Goal: Information Seeking & Learning: Learn about a topic

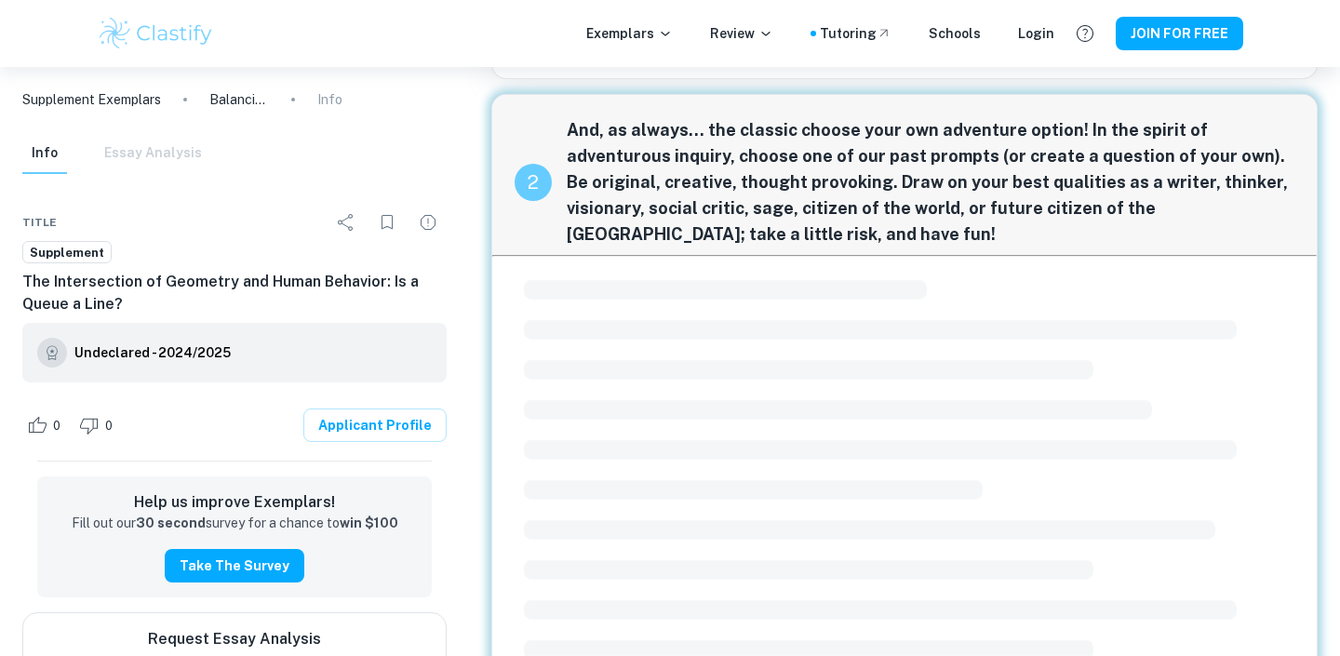
scroll to position [566, 0]
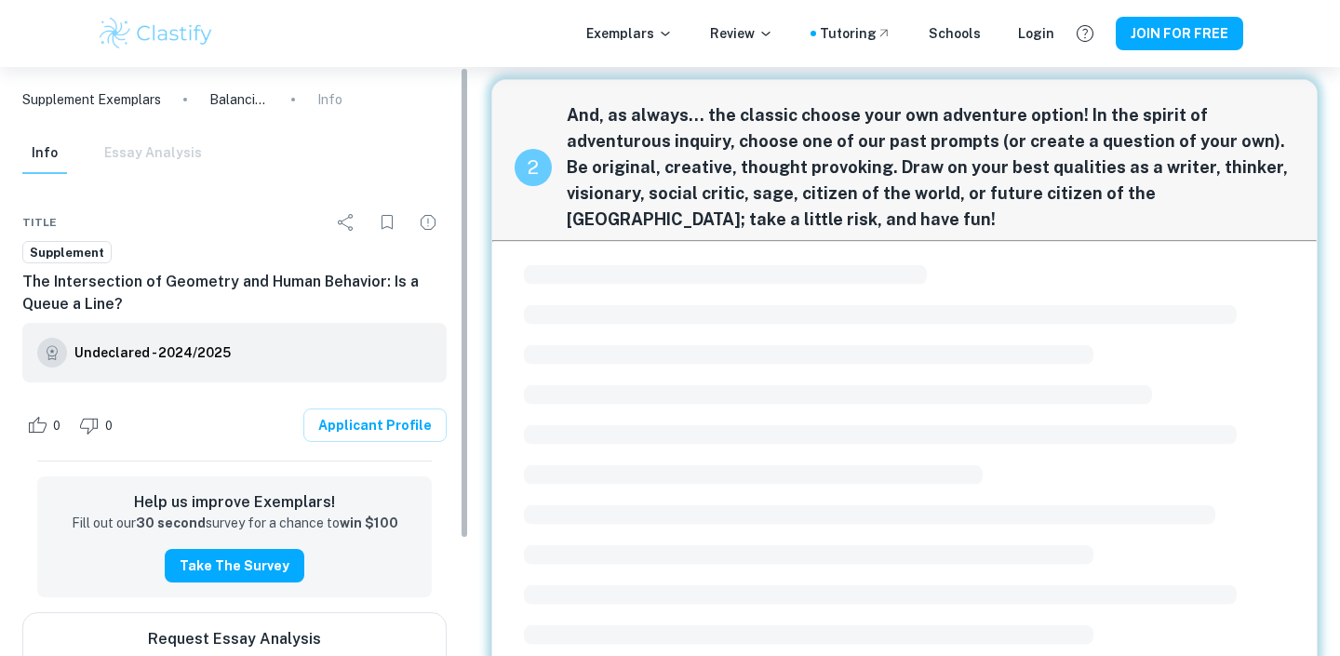
click at [162, 27] on img at bounding box center [156, 33] width 118 height 37
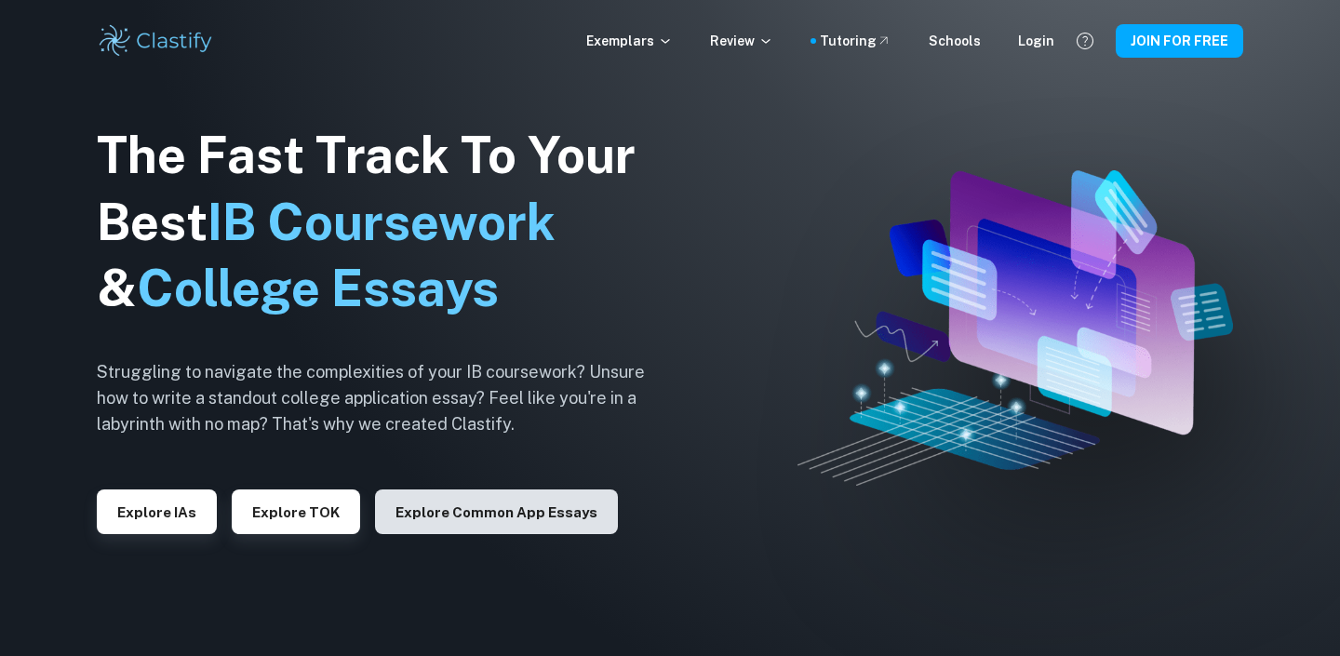
click at [440, 513] on button "Explore Common App essays" at bounding box center [496, 511] width 243 height 45
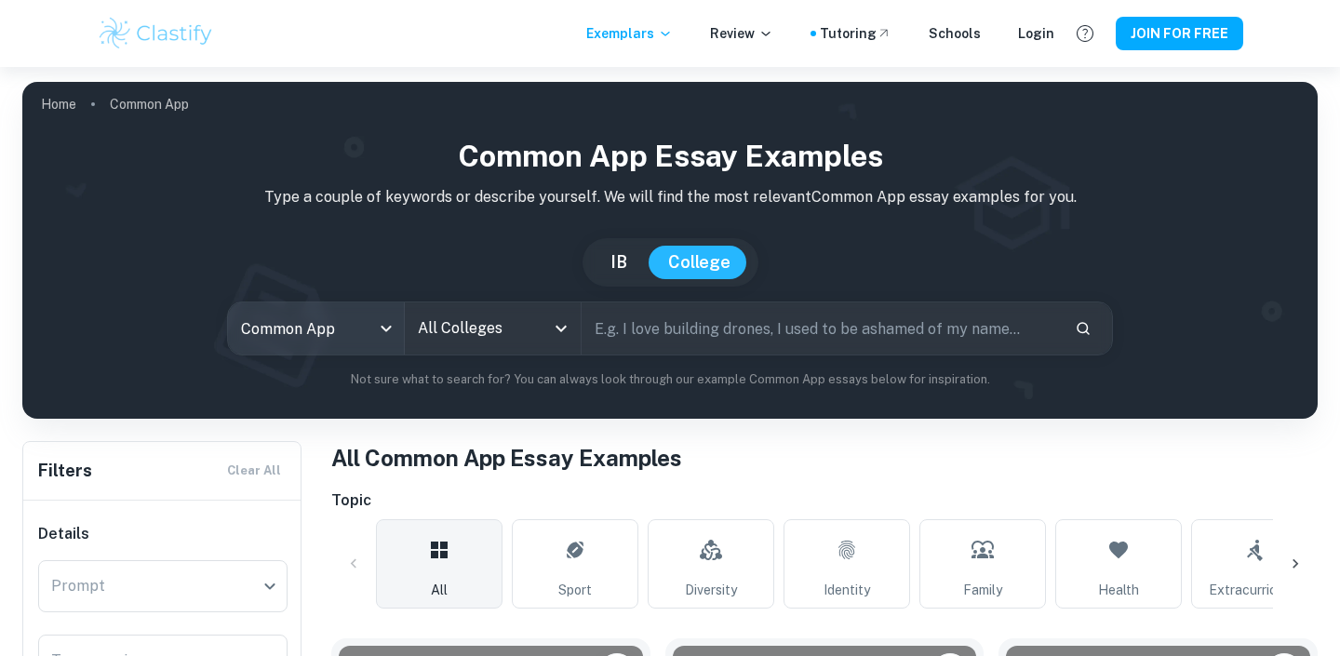
click at [338, 307] on body "We value your privacy We use cookies to enhance your browsing experience, serve…" at bounding box center [670, 395] width 1340 height 656
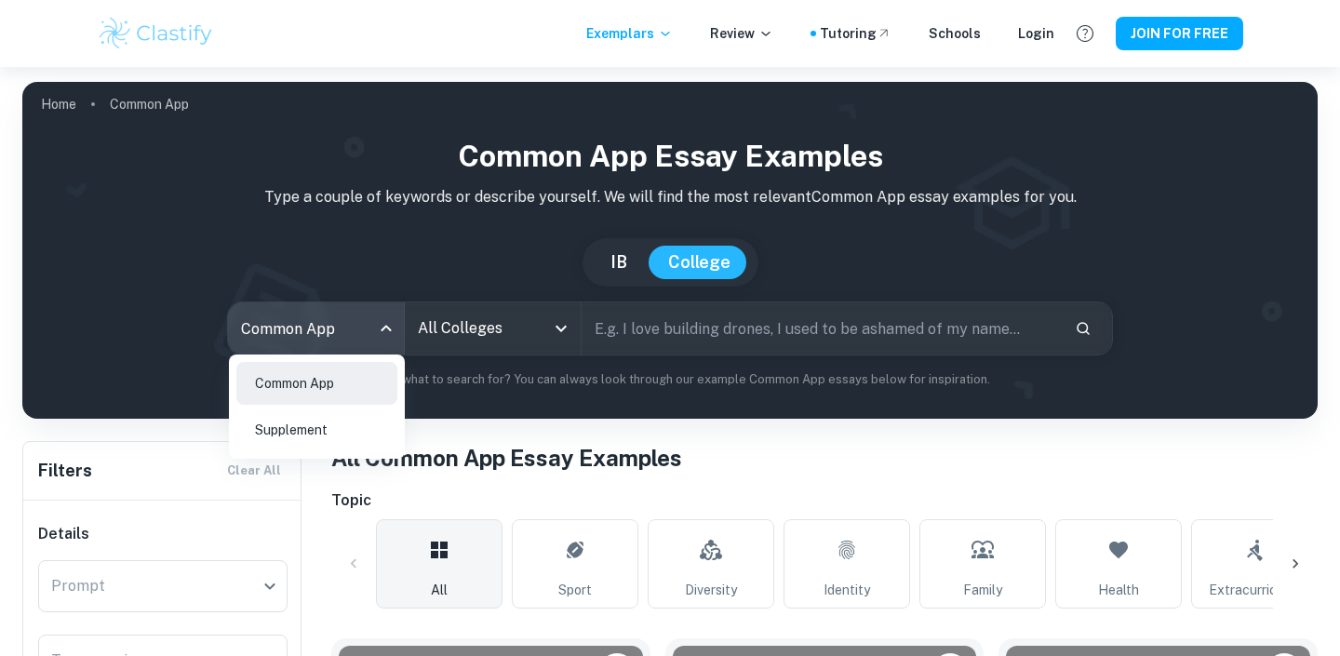
click at [333, 433] on li "Supplement" at bounding box center [316, 429] width 161 height 43
type input "supplement"
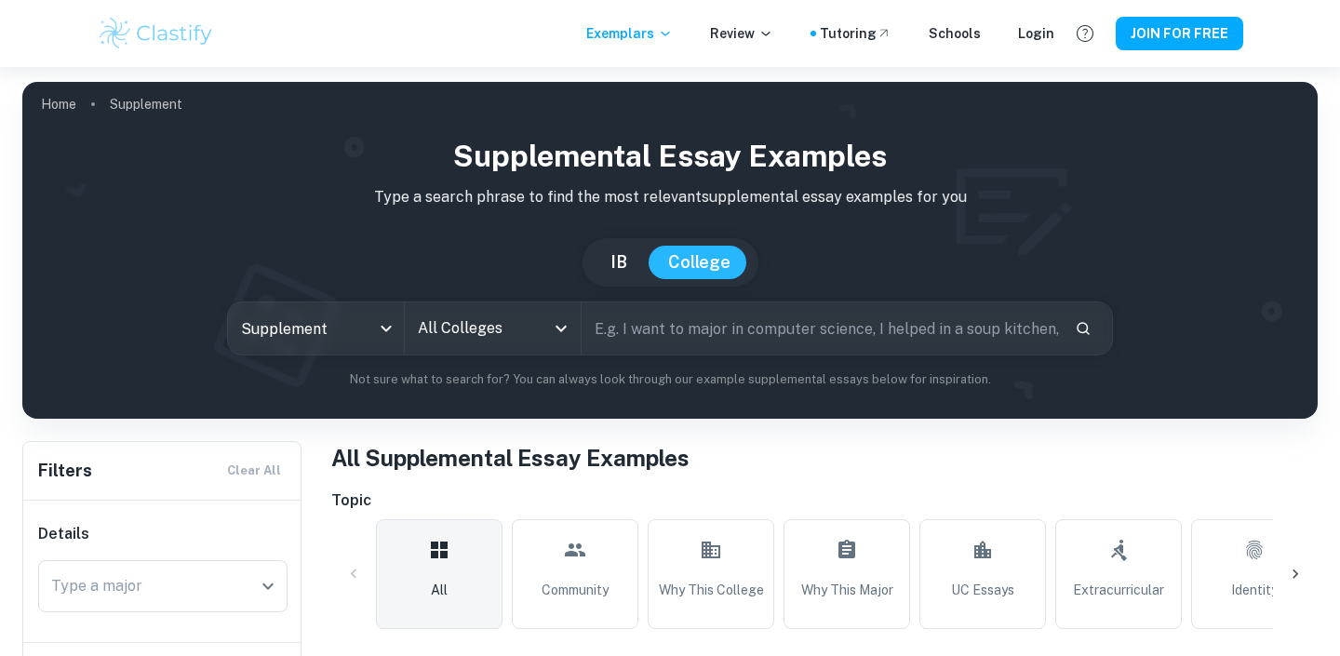
click at [716, 303] on input "text" at bounding box center [820, 328] width 478 height 52
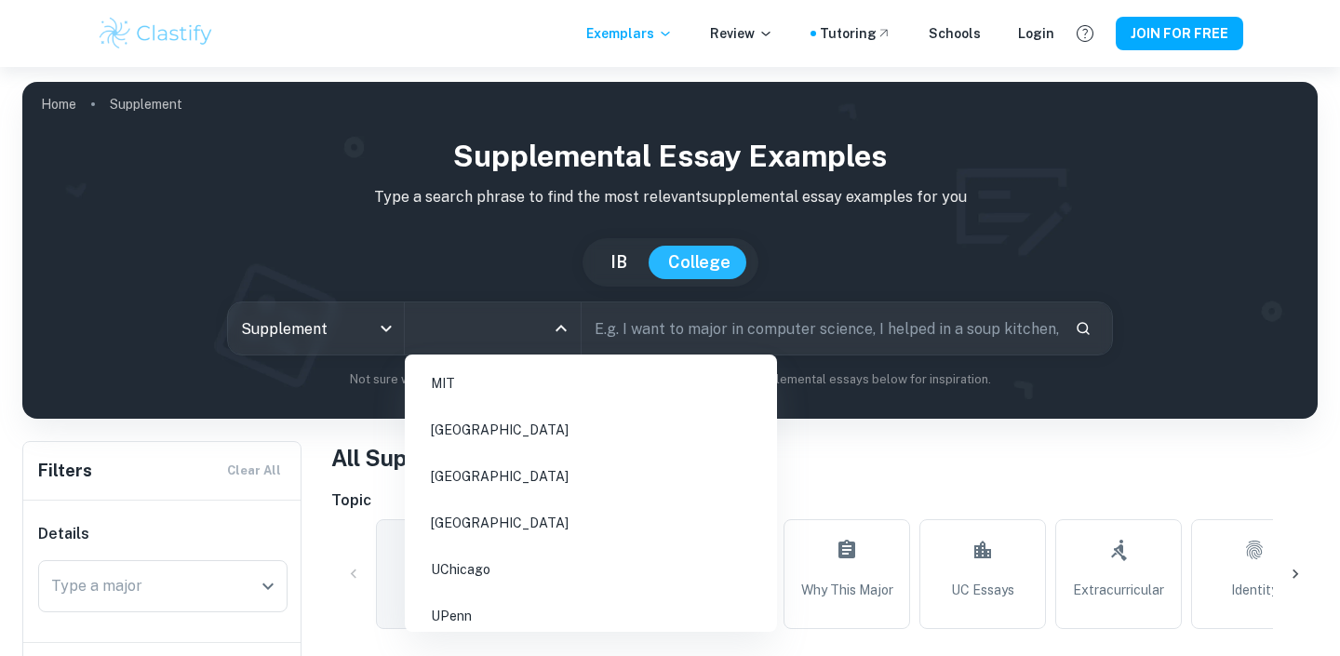
click at [460, 315] on input "All Colleges" at bounding box center [478, 328] width 131 height 35
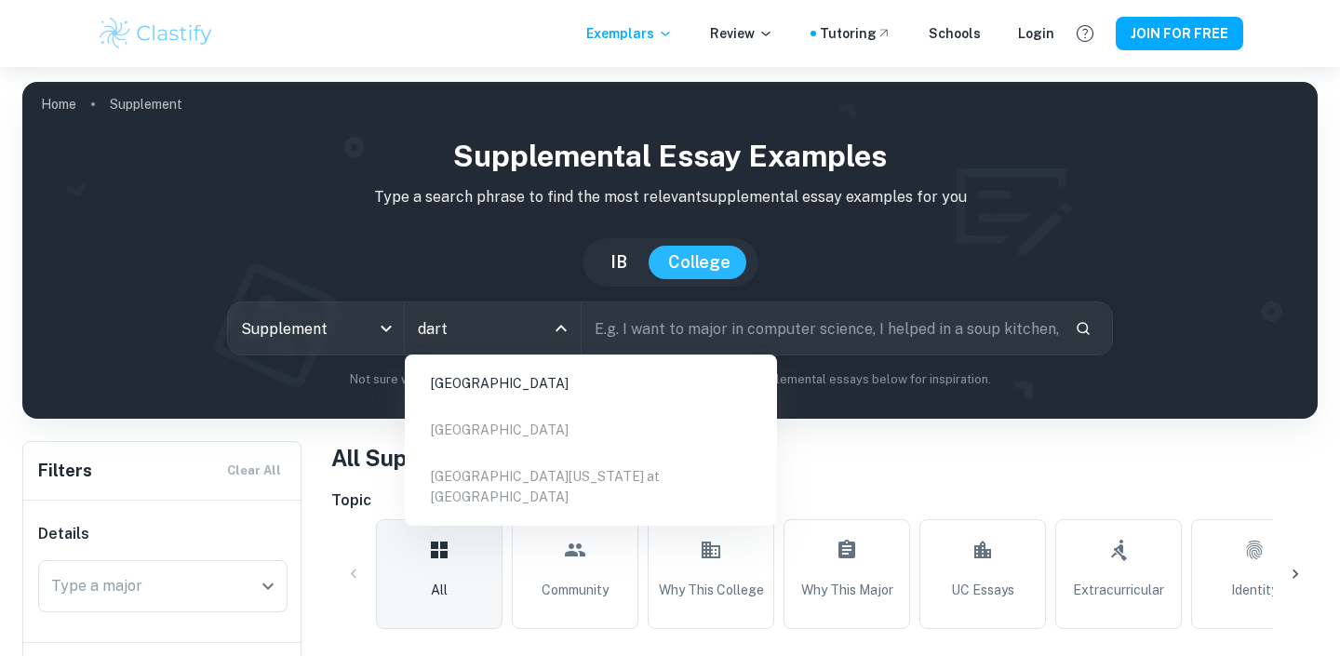
click at [475, 380] on li "[GEOGRAPHIC_DATA]" at bounding box center [590, 383] width 357 height 43
type input "dart"
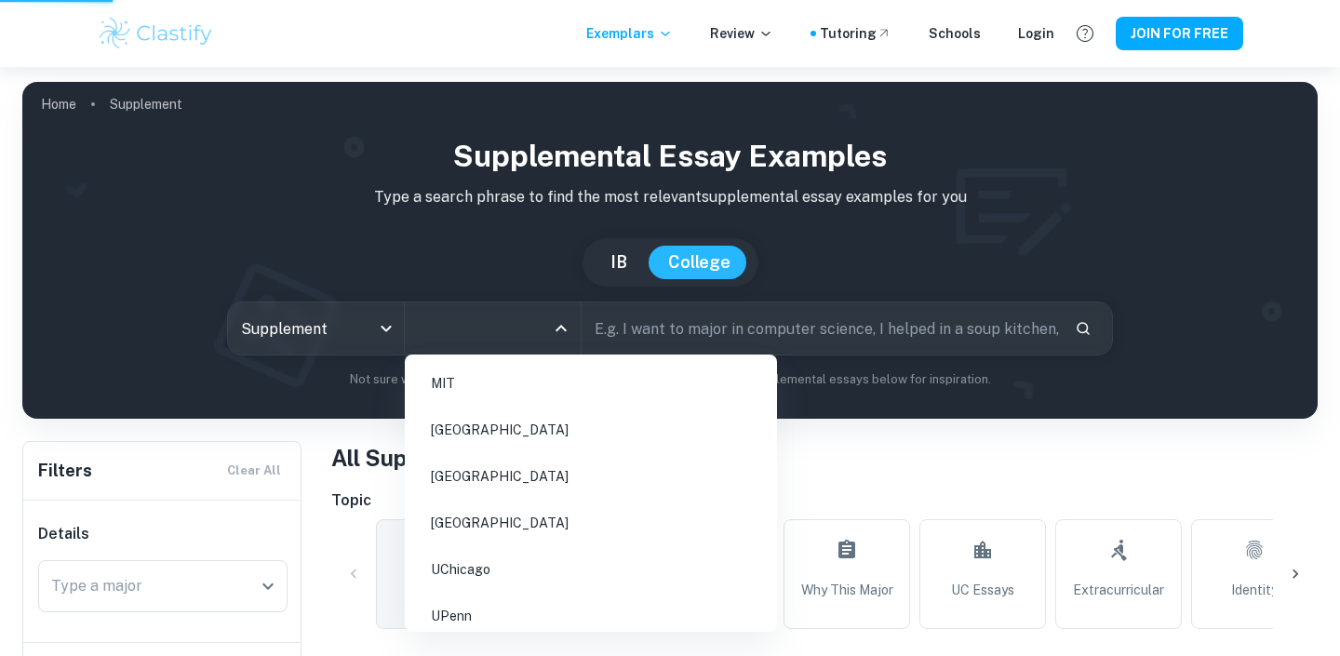
click at [489, 338] on input "All Colleges" at bounding box center [478, 328] width 131 height 35
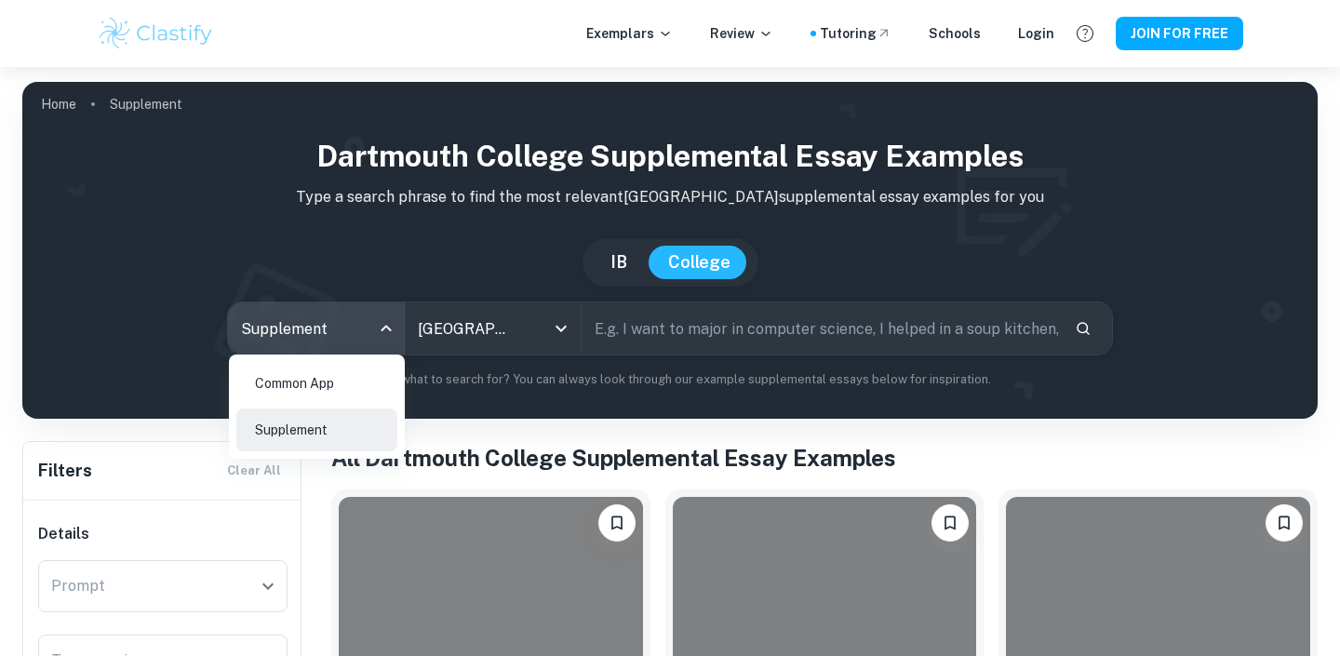
click at [304, 327] on body "We value your privacy We use cookies to enhance your browsing experience, serve…" at bounding box center [670, 395] width 1340 height 656
click at [287, 405] on ul "Common App Supplement" at bounding box center [317, 406] width 176 height 104
click at [281, 394] on li "Common App" at bounding box center [316, 383] width 161 height 43
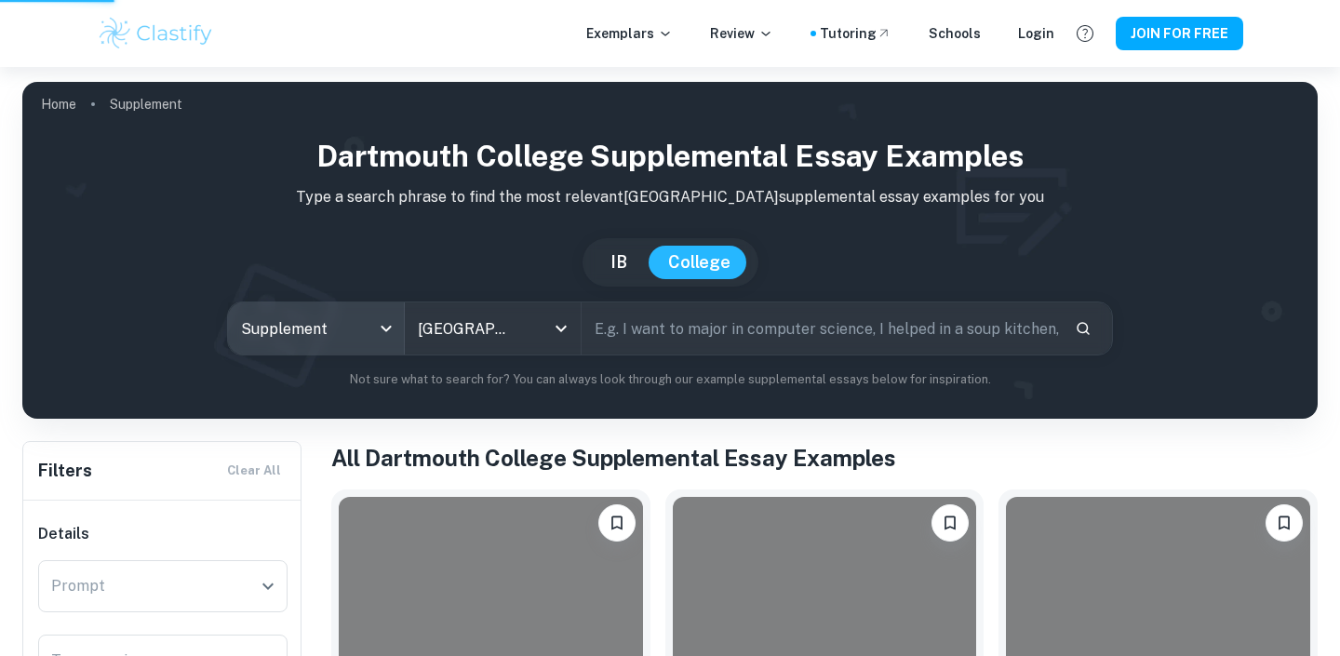
type input "common app"
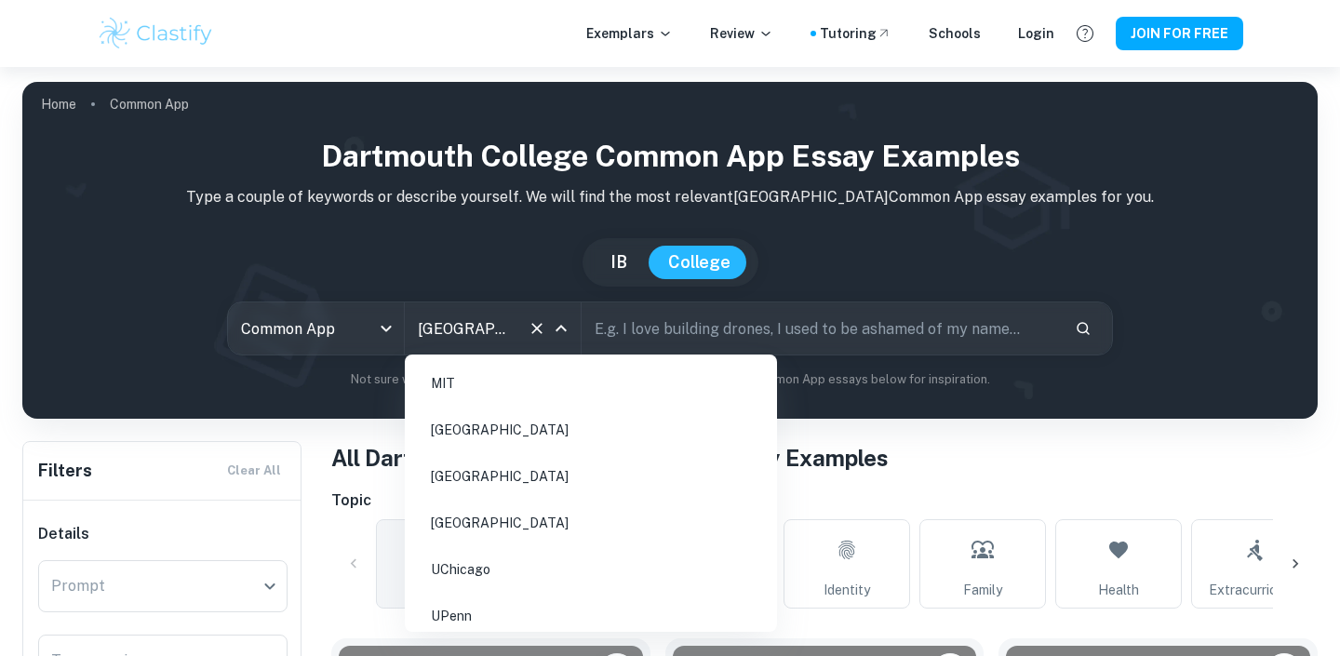
click at [473, 337] on input "[GEOGRAPHIC_DATA]" at bounding box center [466, 328] width 107 height 35
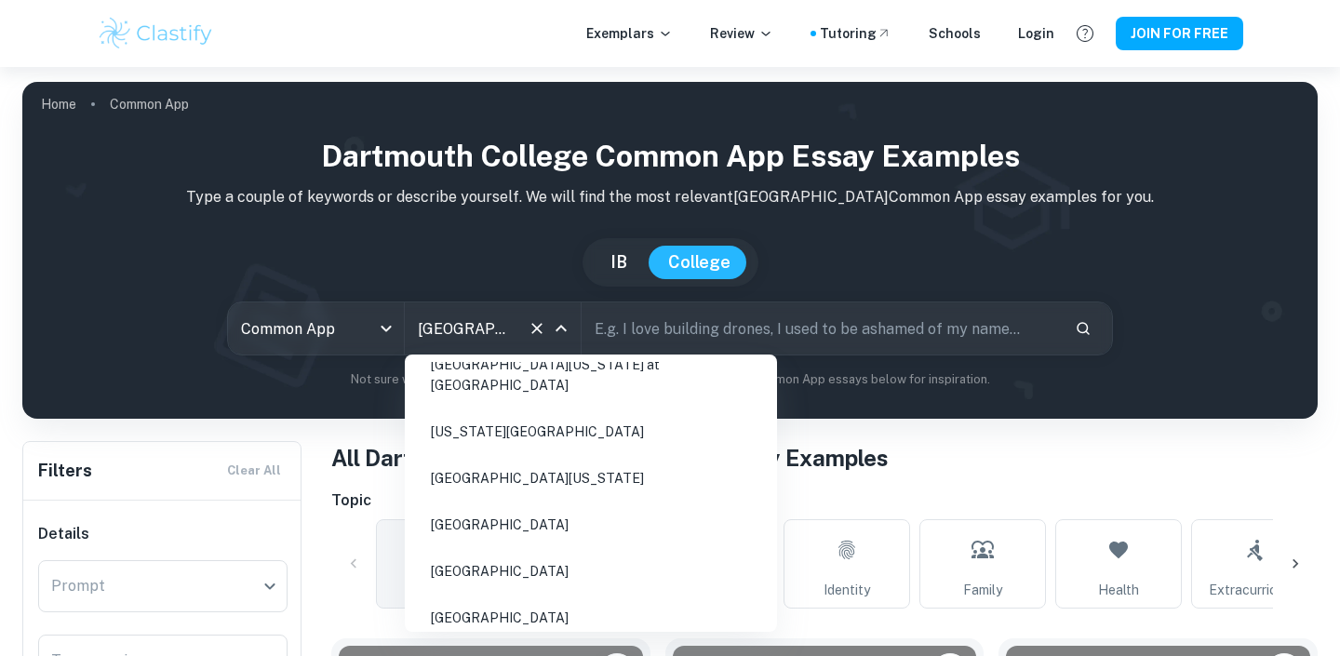
click at [538, 332] on icon "Clear" at bounding box center [536, 328] width 19 height 19
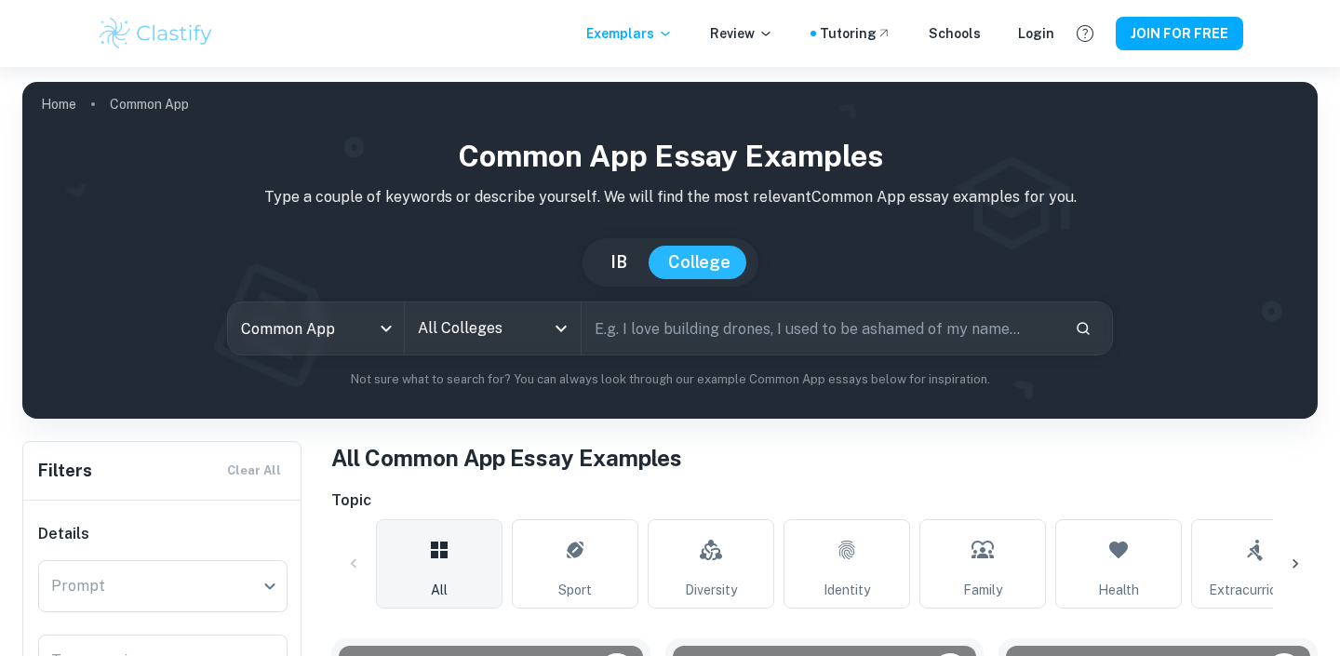
click at [480, 266] on div "[GEOGRAPHIC_DATA]" at bounding box center [669, 262] width 1265 height 48
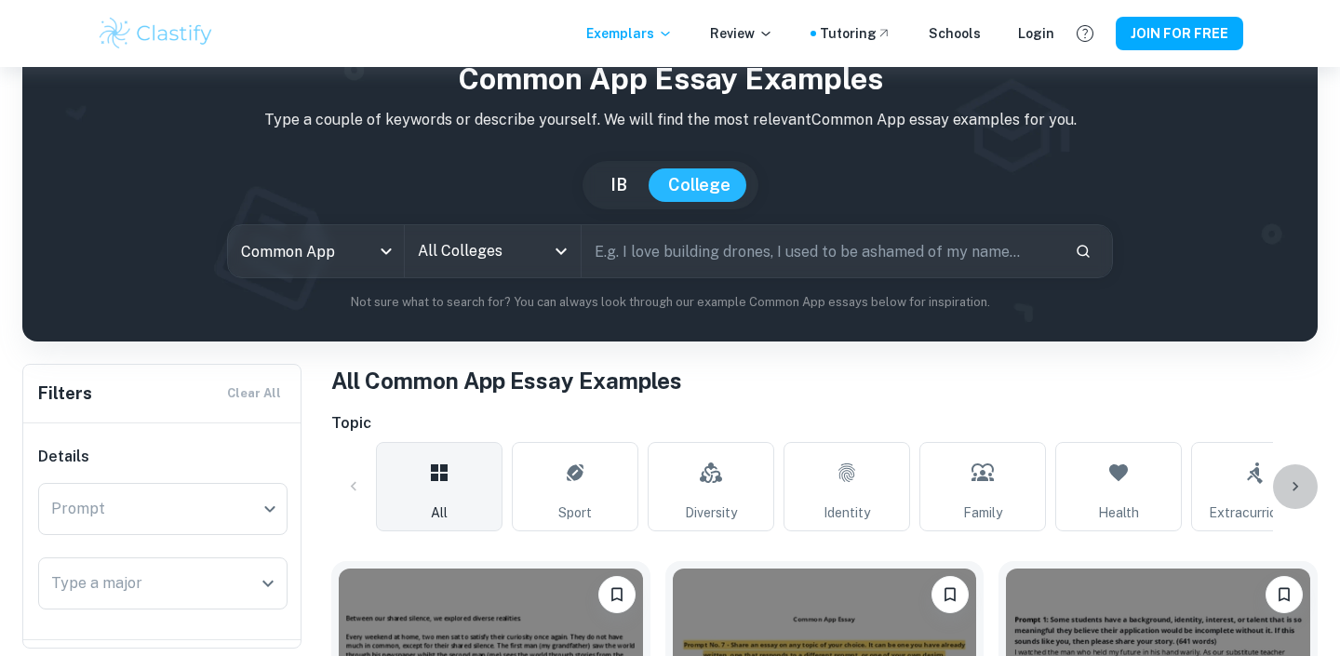
click at [1306, 490] on div at bounding box center [1295, 486] width 45 height 45
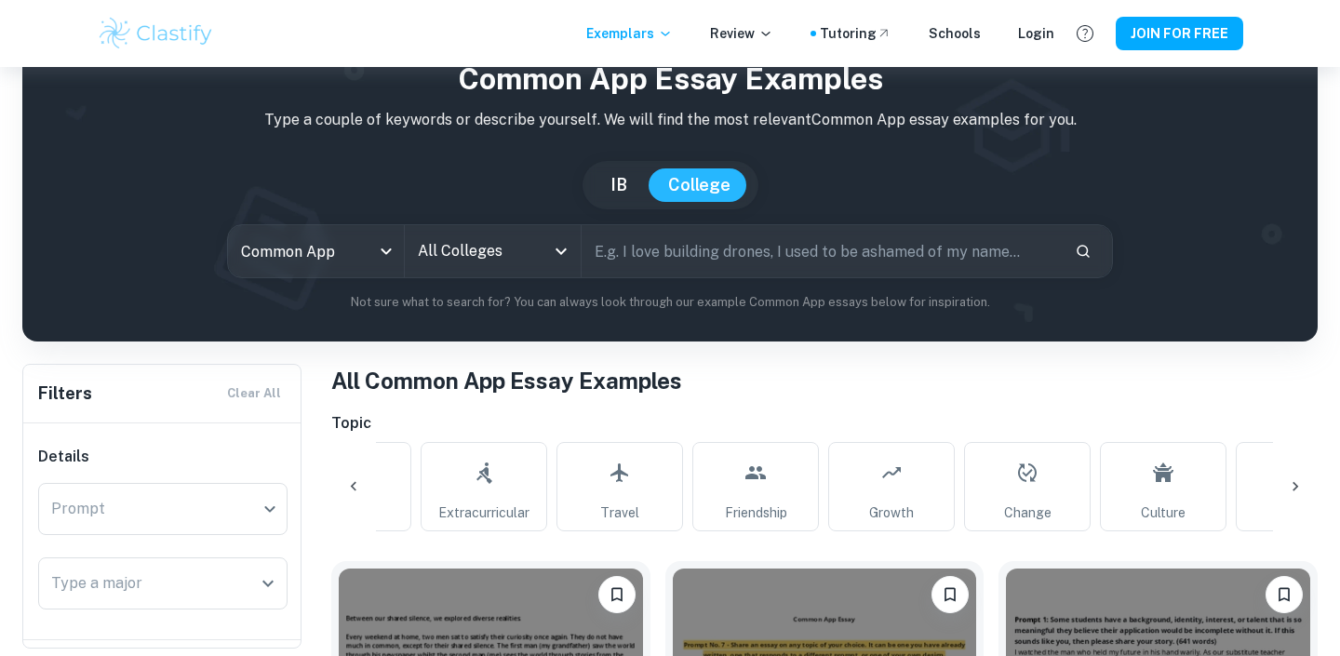
scroll to position [0, 873]
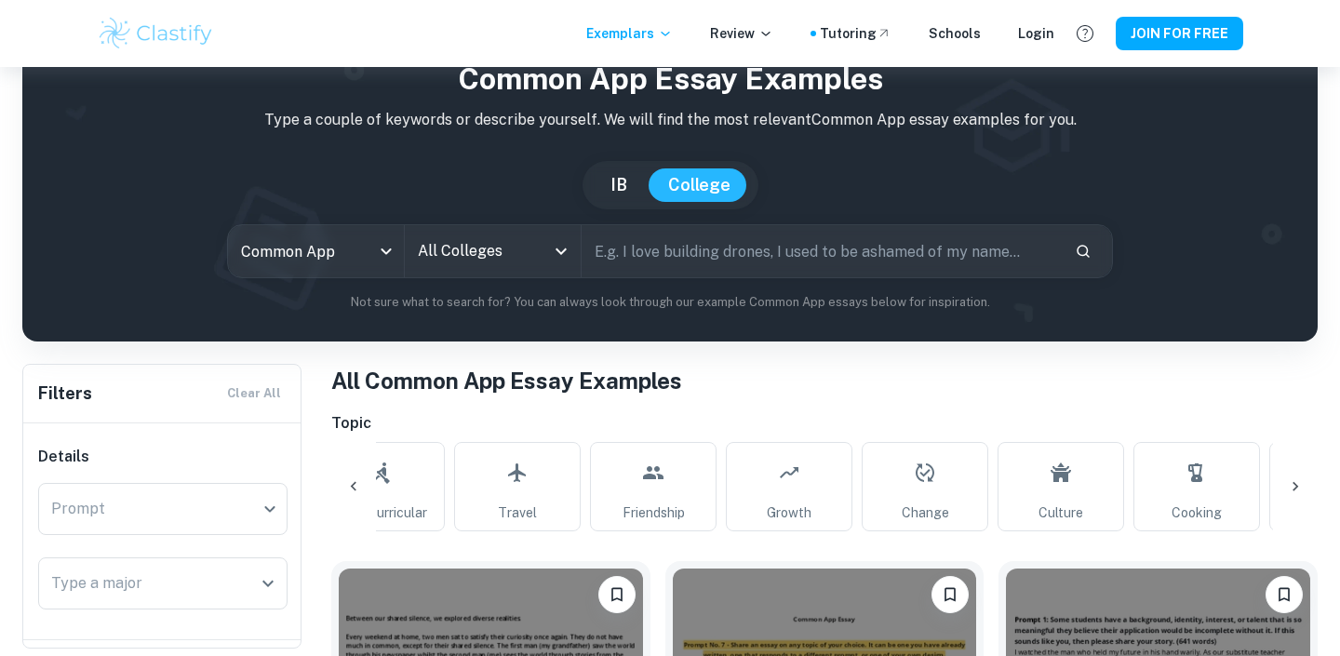
click at [1306, 490] on div at bounding box center [1295, 486] width 45 height 45
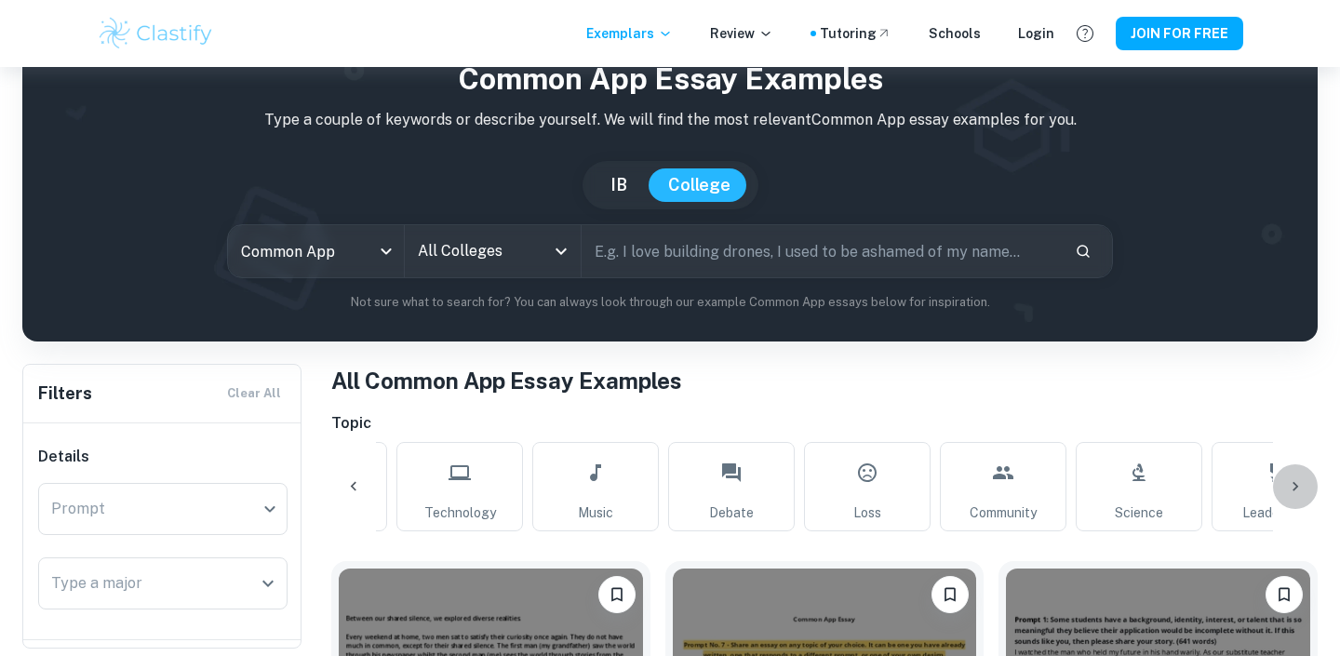
click at [1305, 486] on div at bounding box center [1295, 486] width 45 height 45
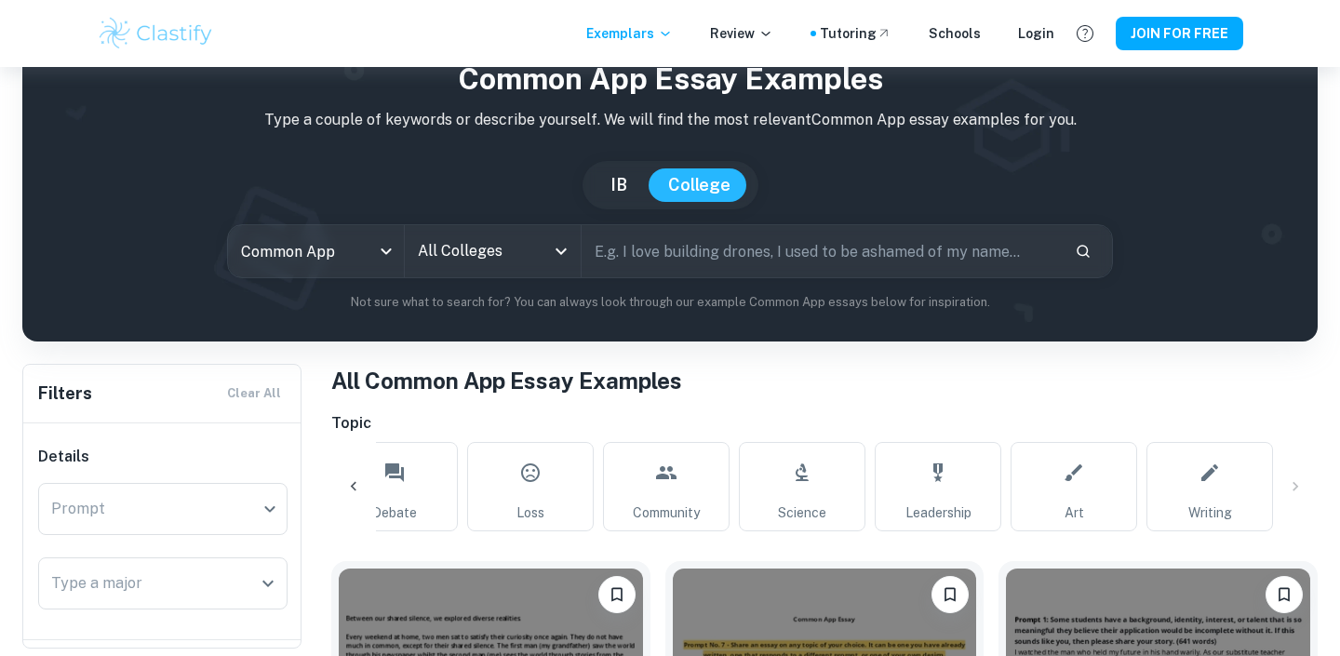
scroll to position [0, 2082]
click at [1301, 489] on div "All Sport Diversity Identity Family Health Extracurricular Travel Friendship Gr…" at bounding box center [824, 486] width 986 height 89
click at [352, 488] on icon at bounding box center [353, 486] width 19 height 19
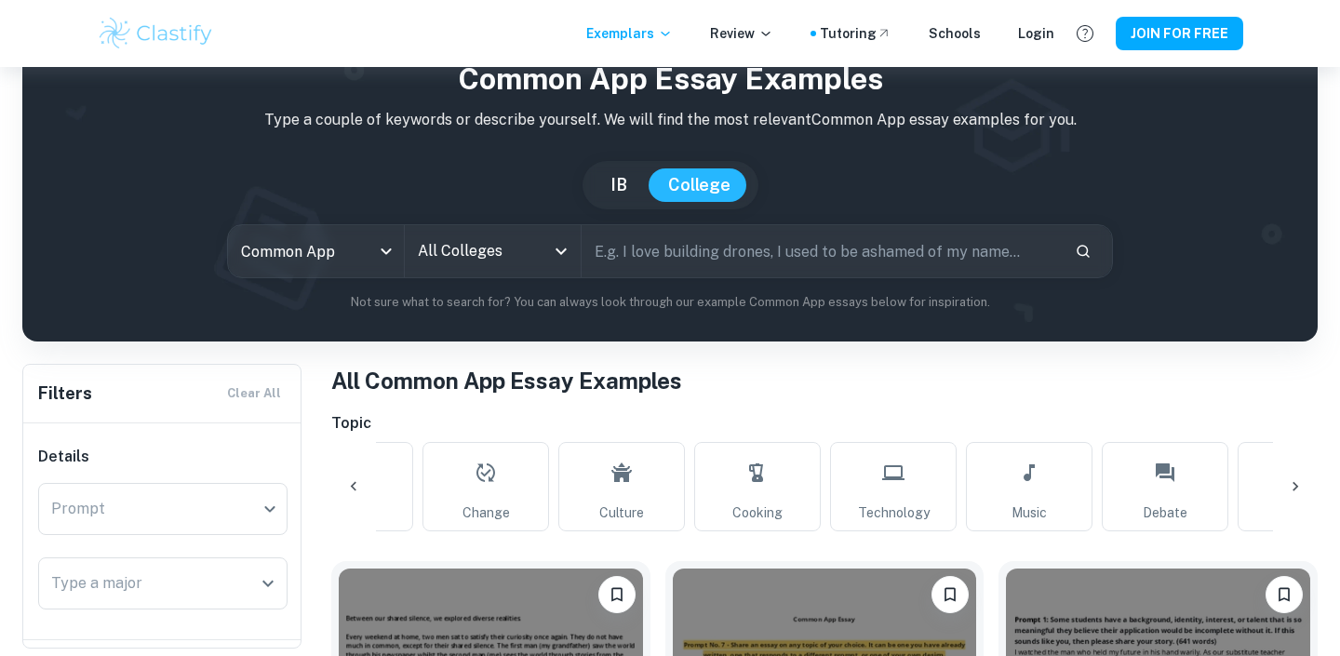
scroll to position [0, 1209]
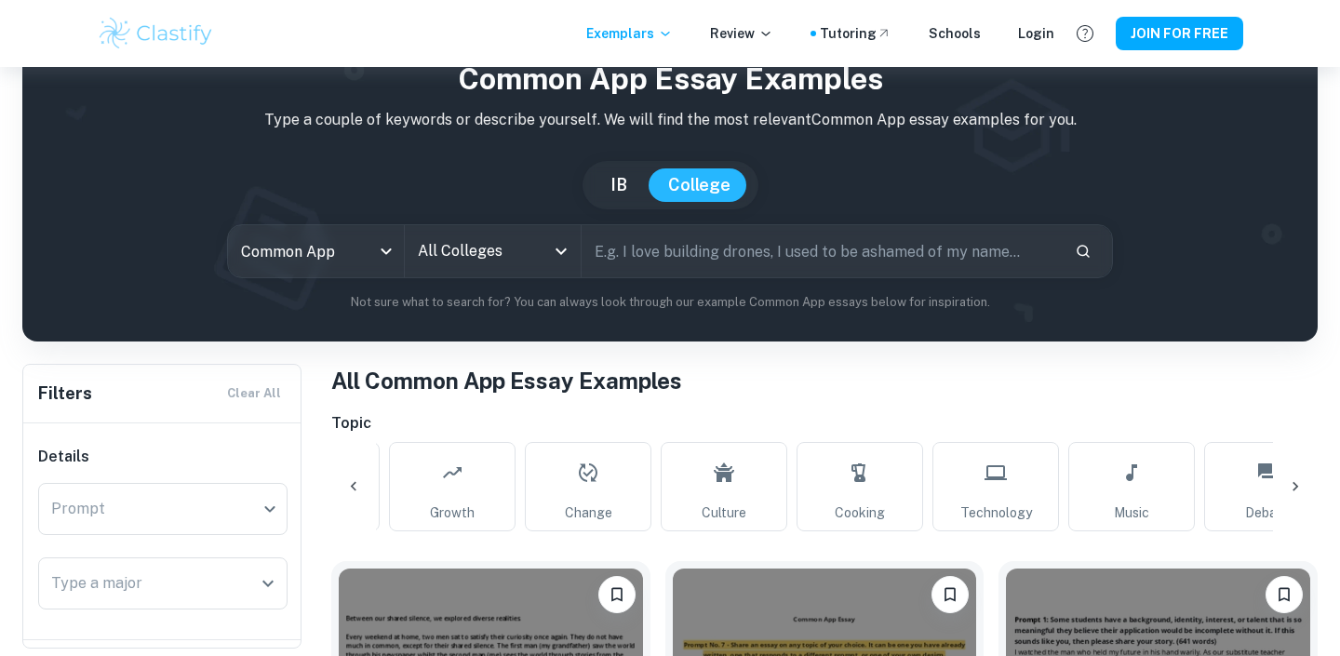
click at [356, 487] on icon at bounding box center [353, 486] width 19 height 19
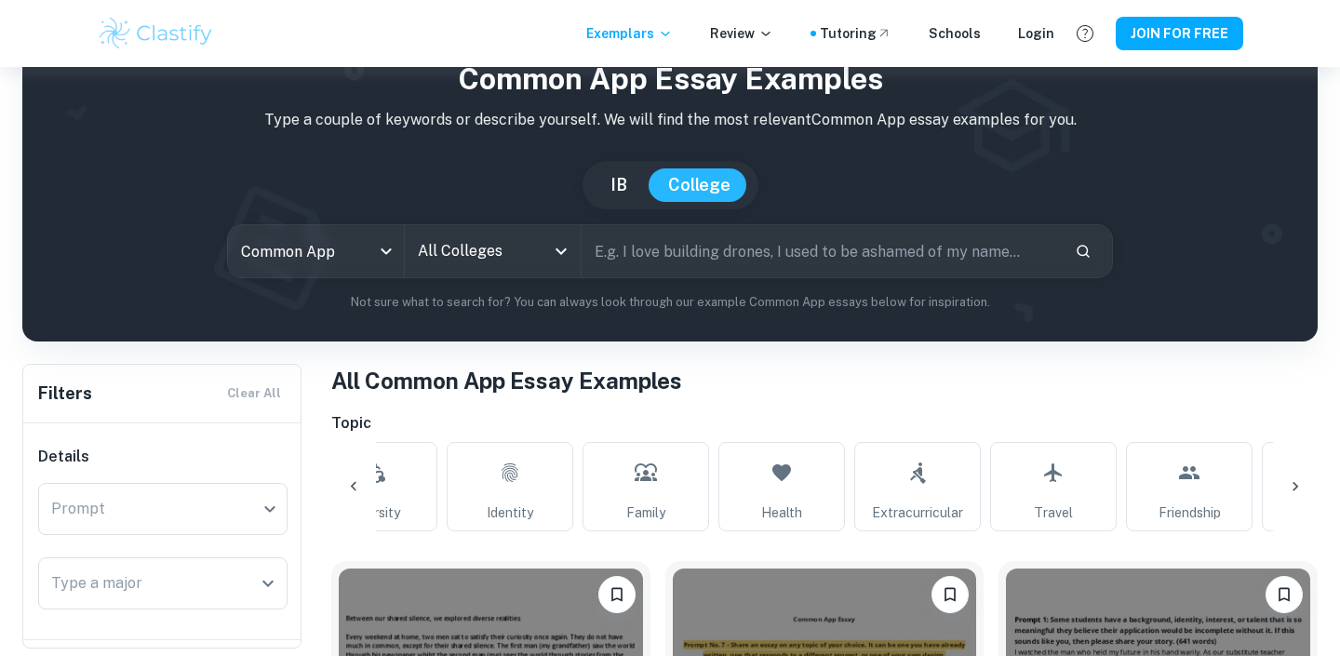
click at [880, 270] on input "text" at bounding box center [820, 251] width 478 height 52
type input "slow"
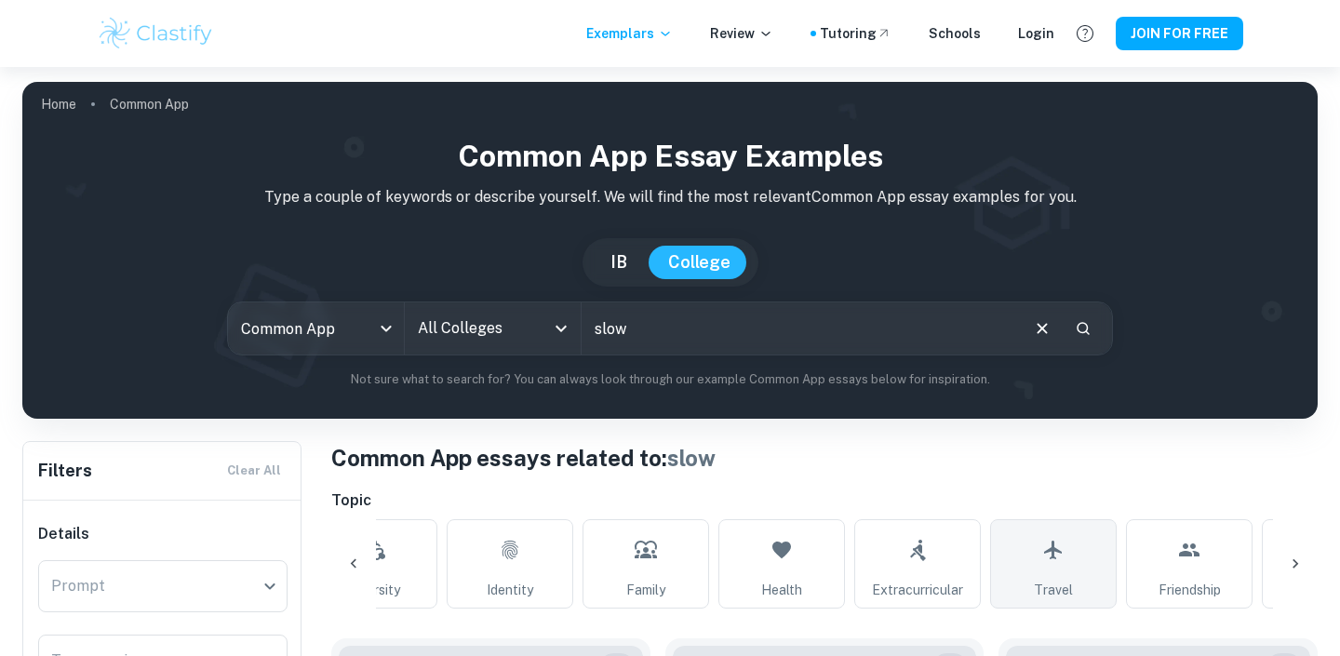
scroll to position [498, 0]
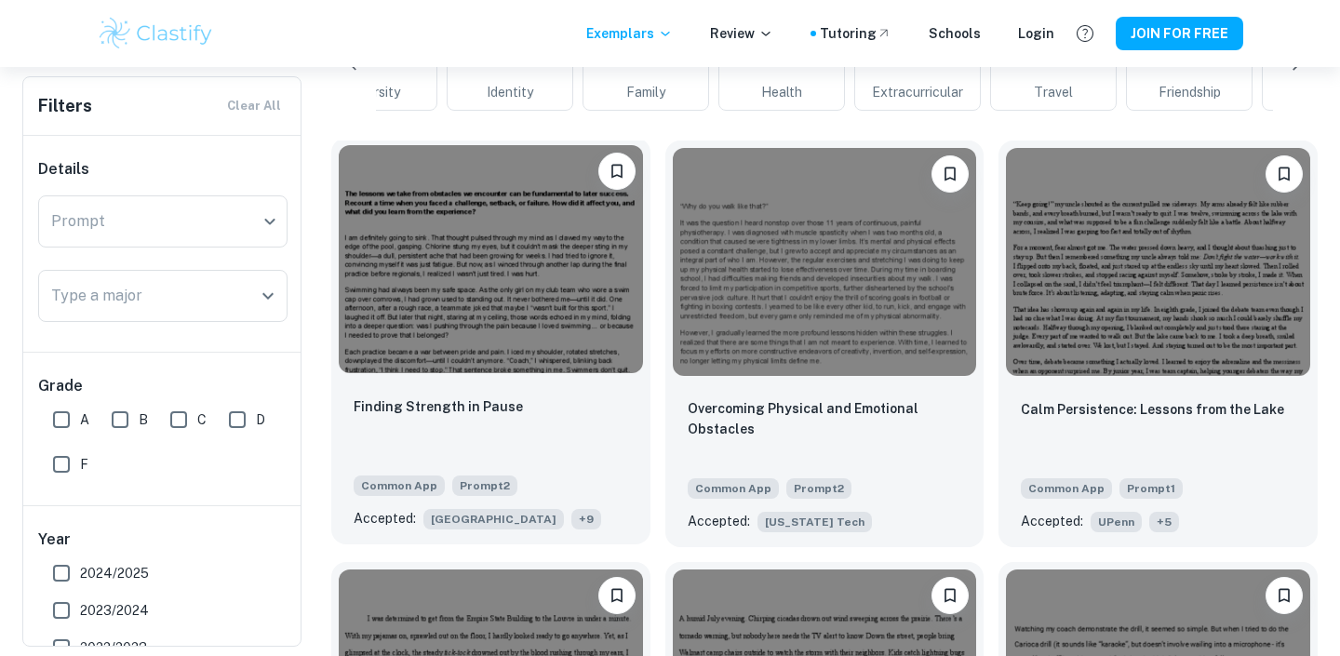
click at [523, 246] on img at bounding box center [491, 259] width 304 height 228
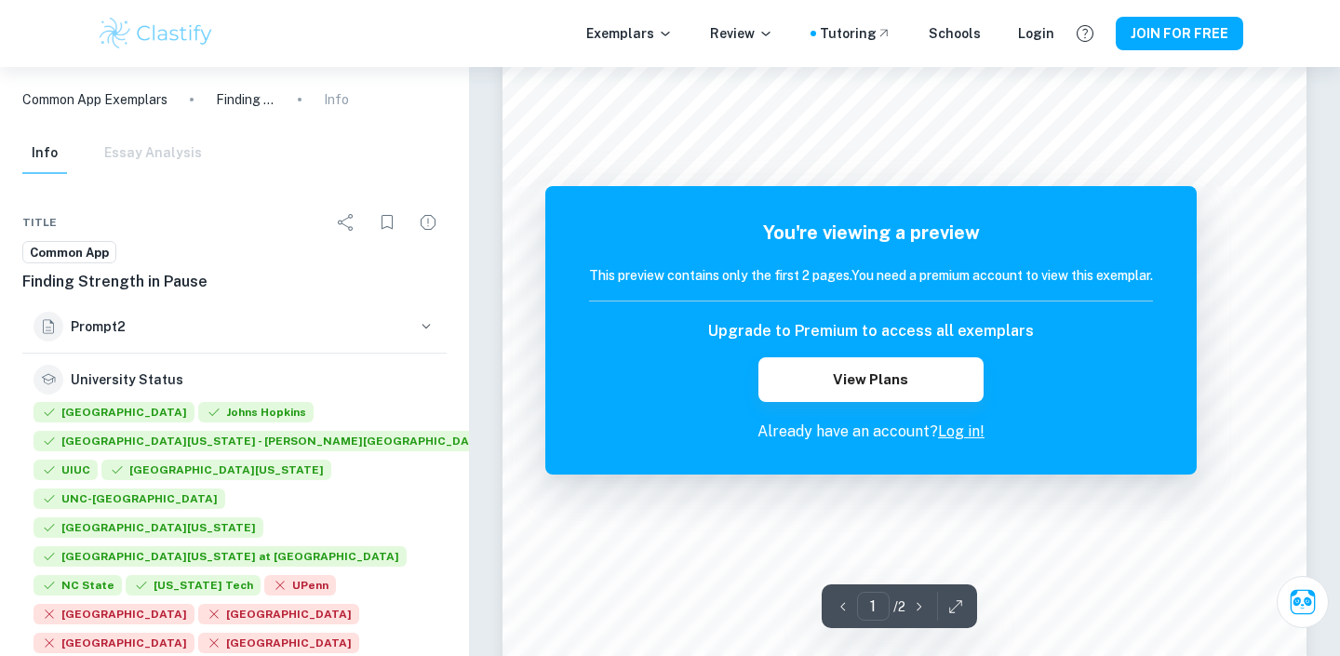
scroll to position [306, 0]
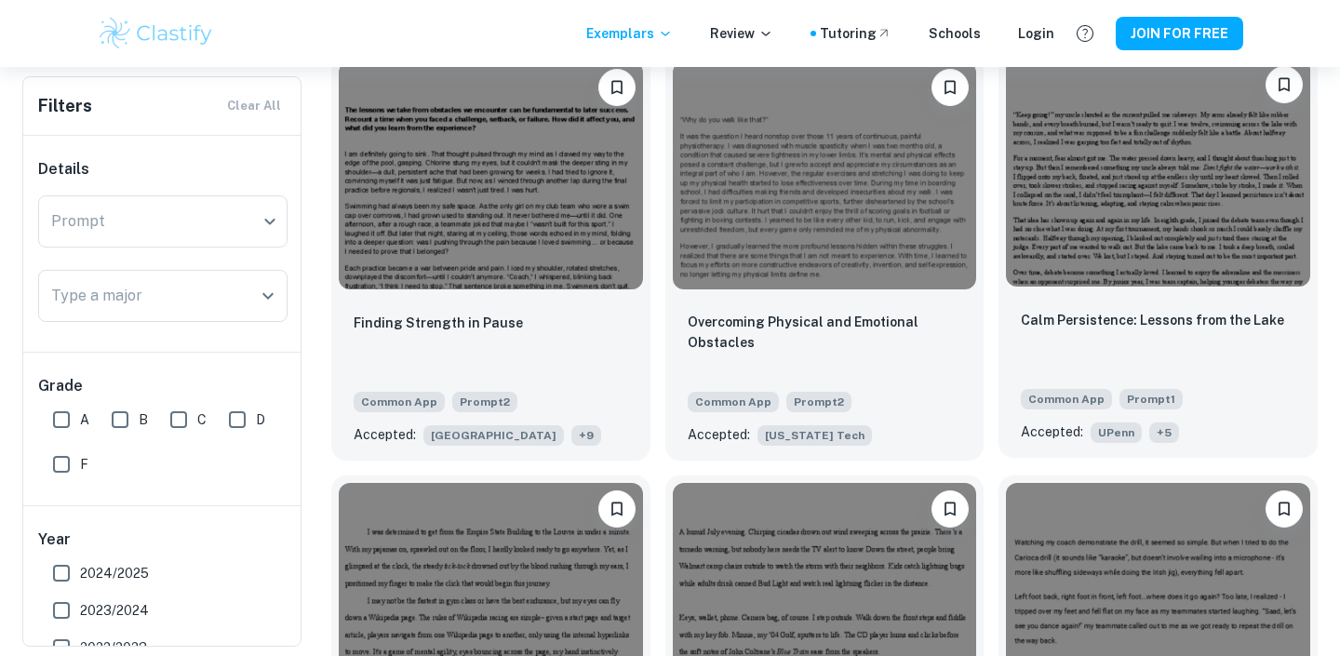
scroll to position [596, 0]
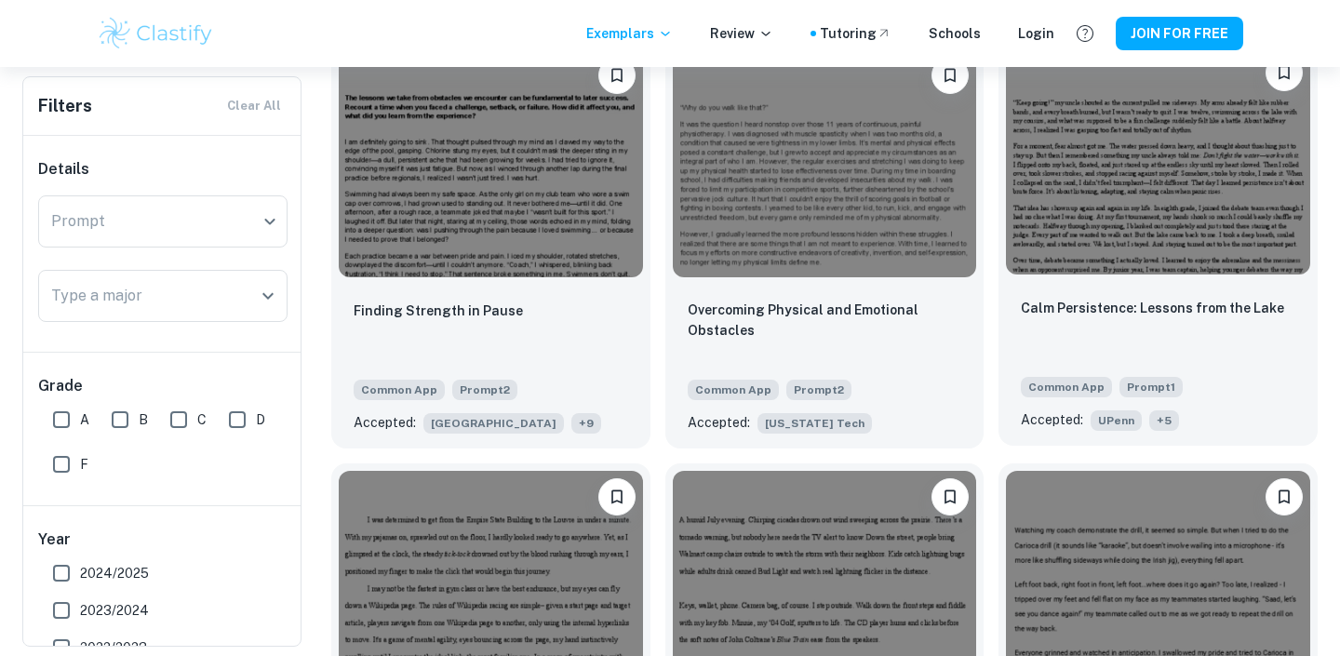
click at [1164, 331] on div "Calm Persistence: Lessons from the Lake" at bounding box center [1157, 328] width 274 height 63
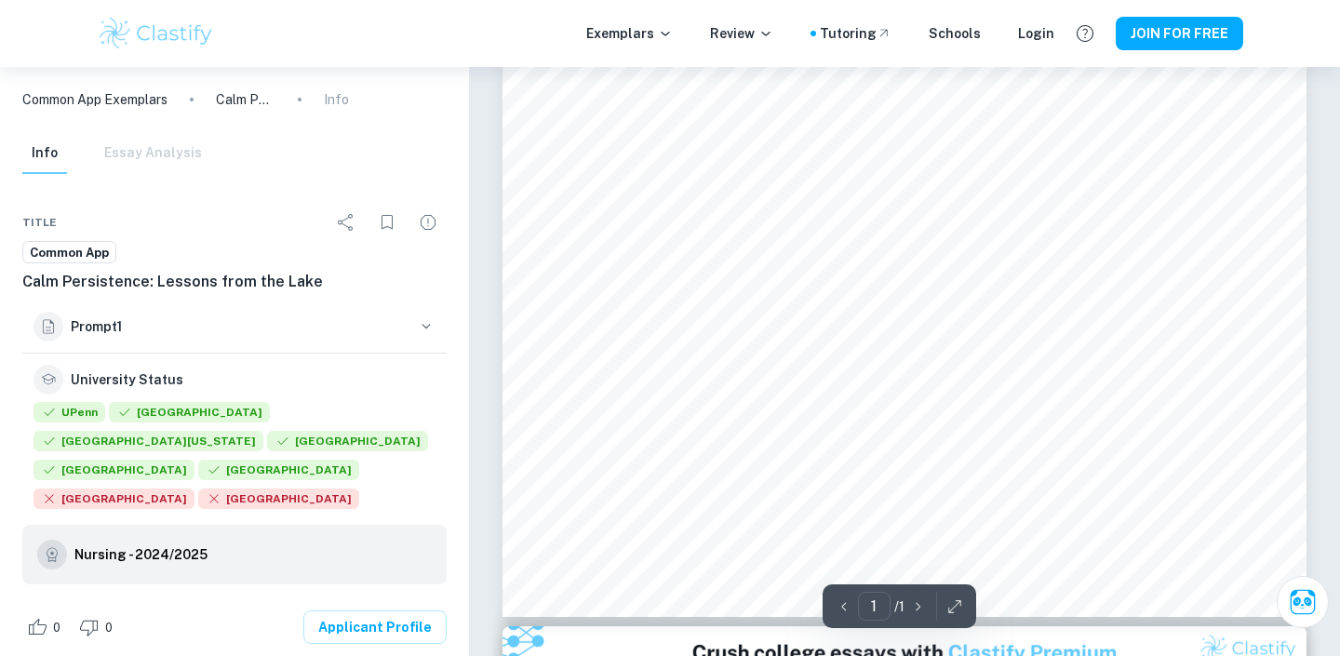
scroll to position [513, 0]
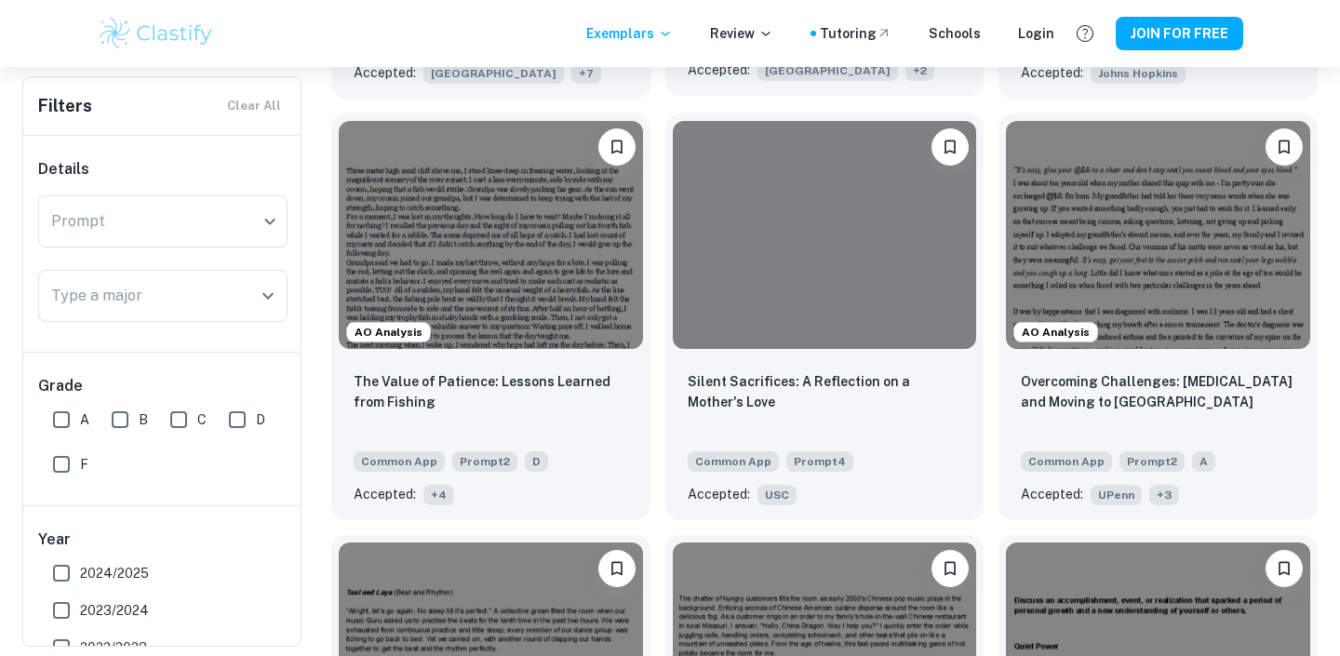
scroll to position [1370, 0]
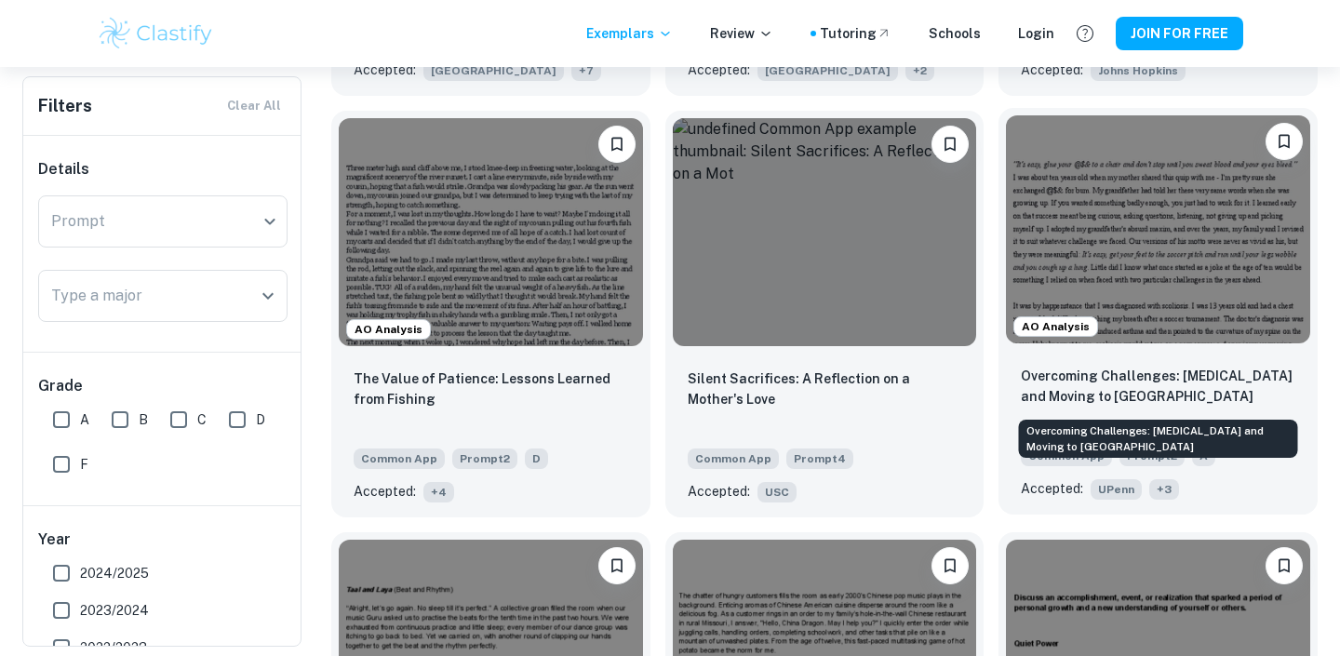
click at [1147, 400] on p "Overcoming Challenges: [MEDICAL_DATA] and Moving to [GEOGRAPHIC_DATA]" at bounding box center [1157, 386] width 274 height 41
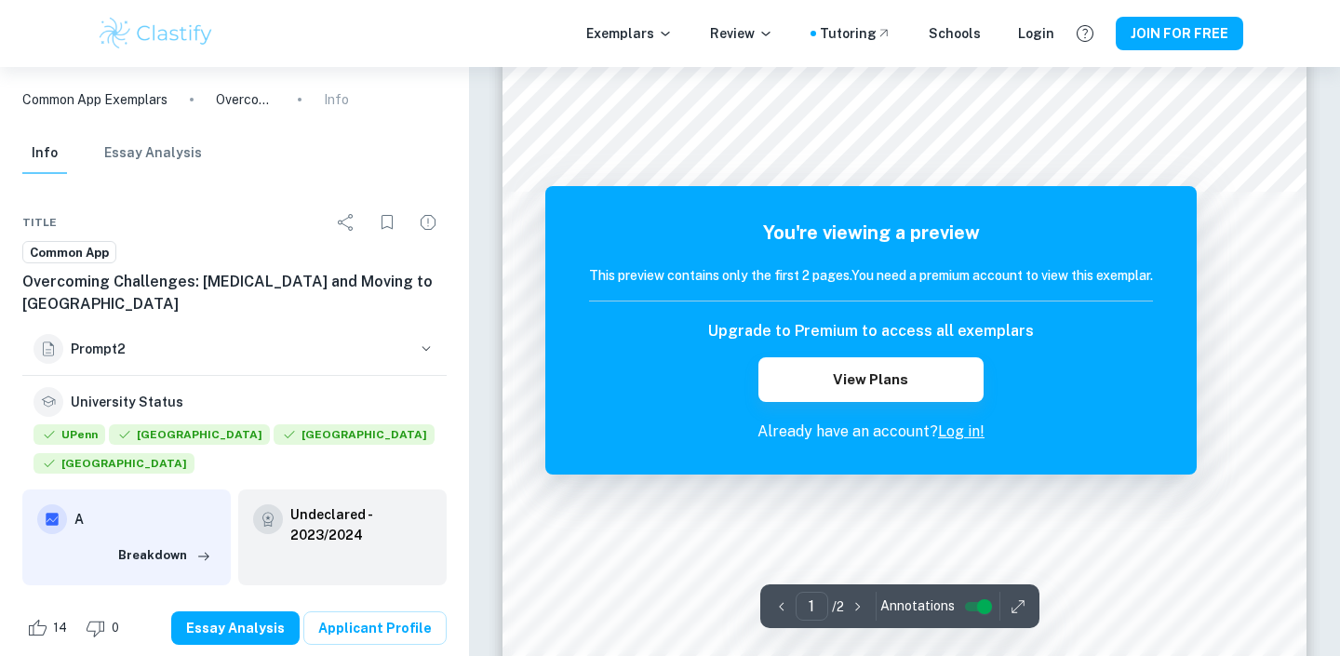
scroll to position [283, 0]
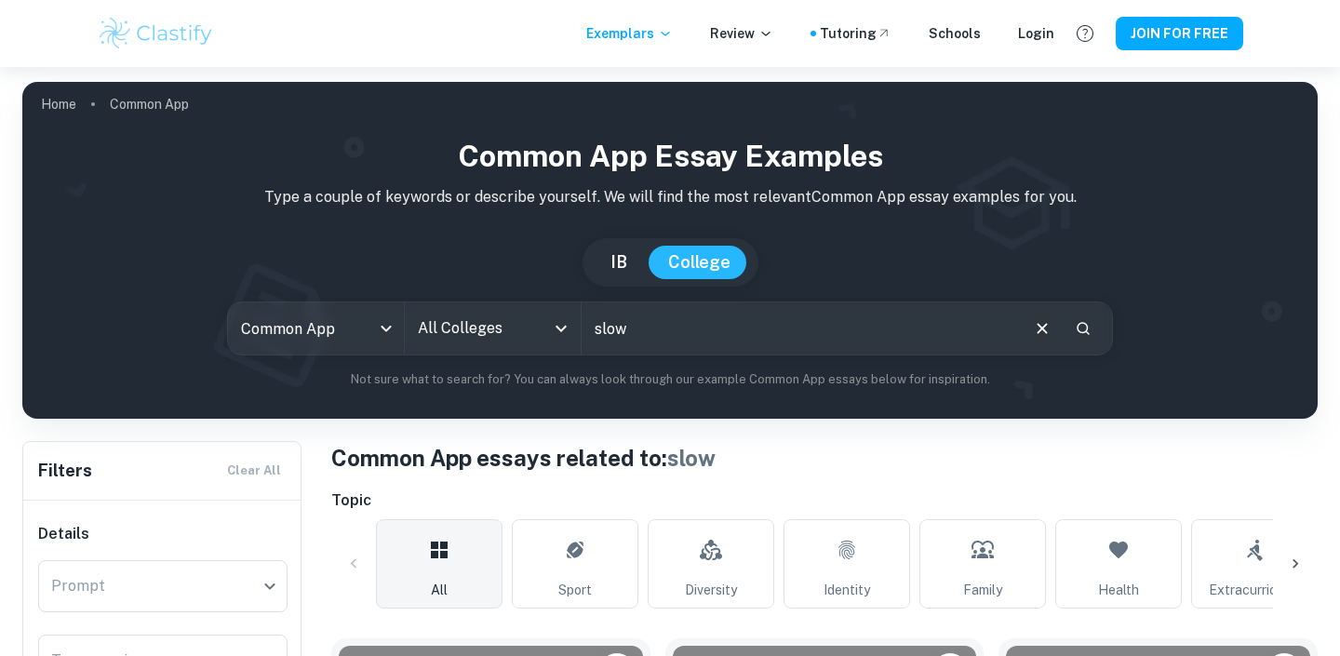
scroll to position [113, 0]
